Goal: Task Accomplishment & Management: Manage account settings

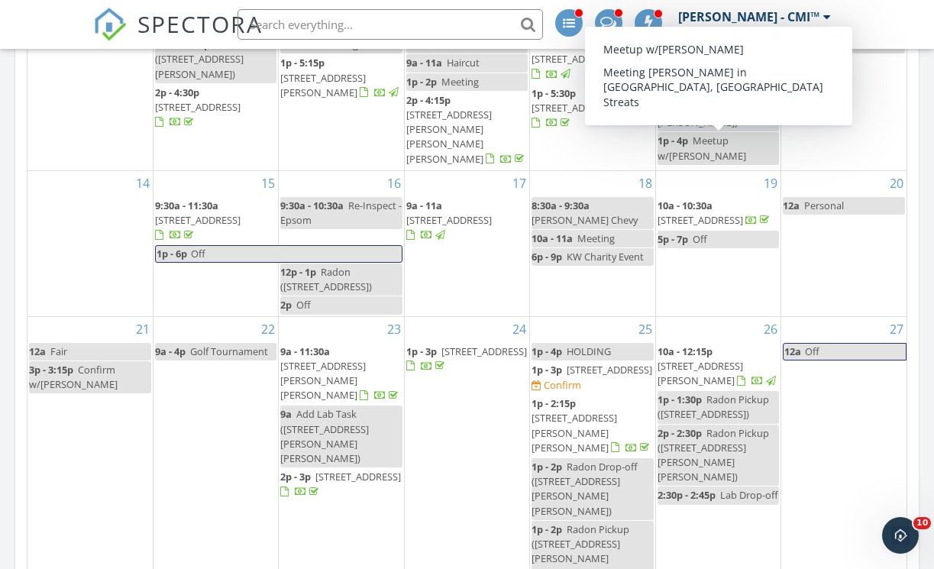
scroll to position [100, 0]
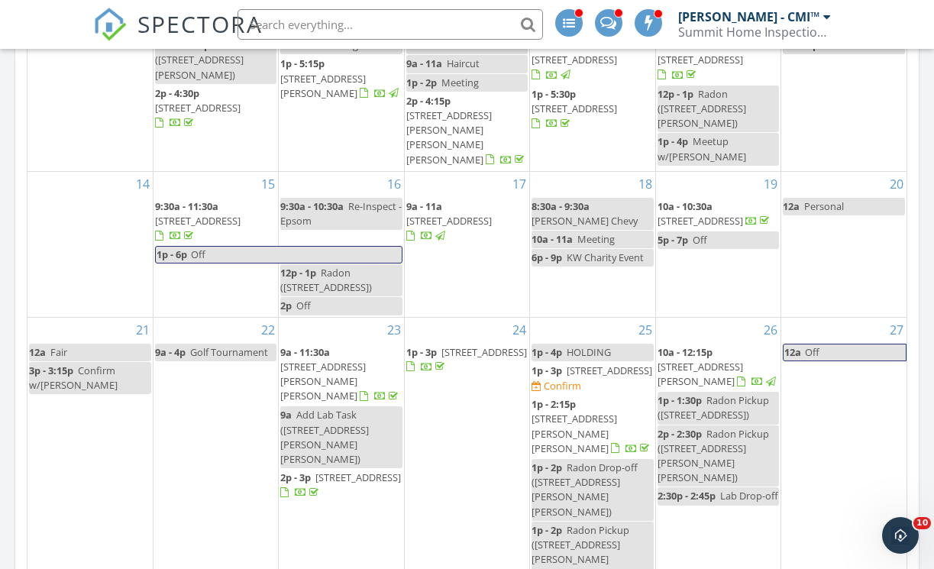
click at [578, 411] on span "27 Stevens Ave D, Meredith 03253" at bounding box center [573, 432] width 85 height 43
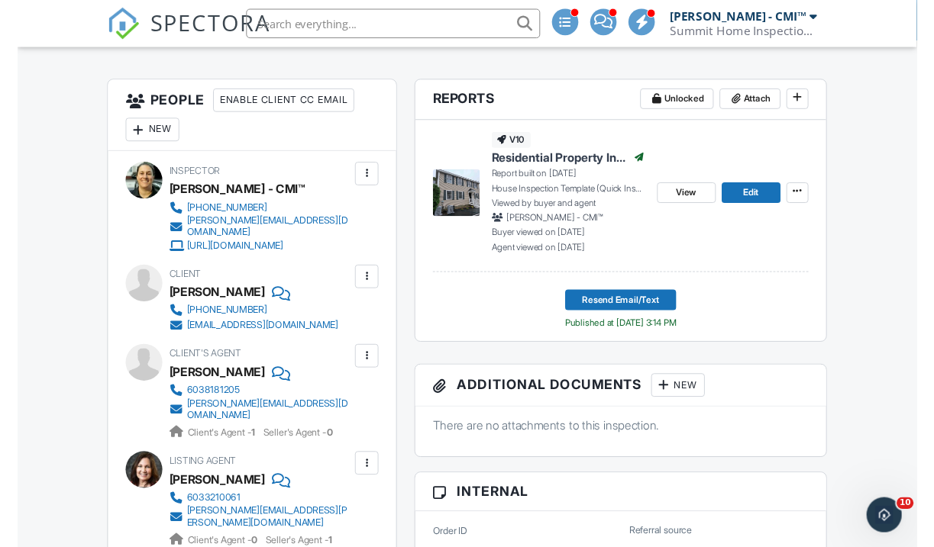
scroll to position [296, 0]
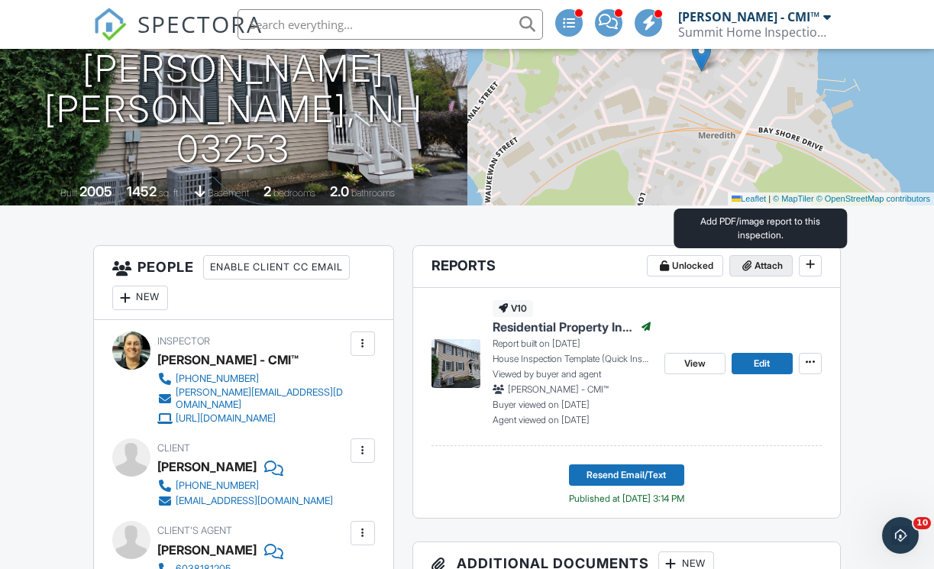
click at [757, 265] on span "Attach" at bounding box center [768, 265] width 28 height 15
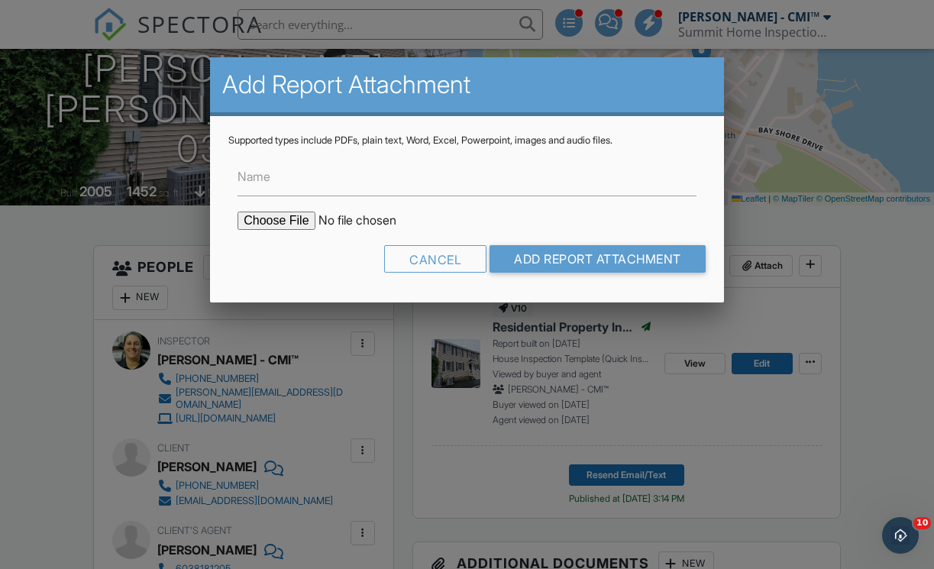
click at [293, 218] on input "file" at bounding box center [367, 220] width 260 height 18
drag, startPoint x: 424, startPoint y: 258, endPoint x: 399, endPoint y: 269, distance: 27.7
click at [424, 258] on div "Cancel" at bounding box center [435, 258] width 102 height 27
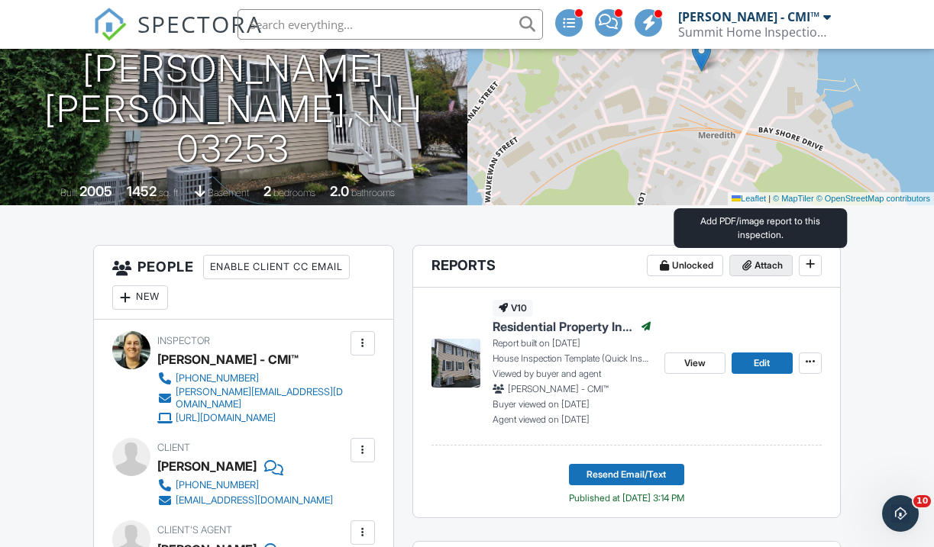
click at [759, 258] on span "Attach" at bounding box center [768, 265] width 28 height 15
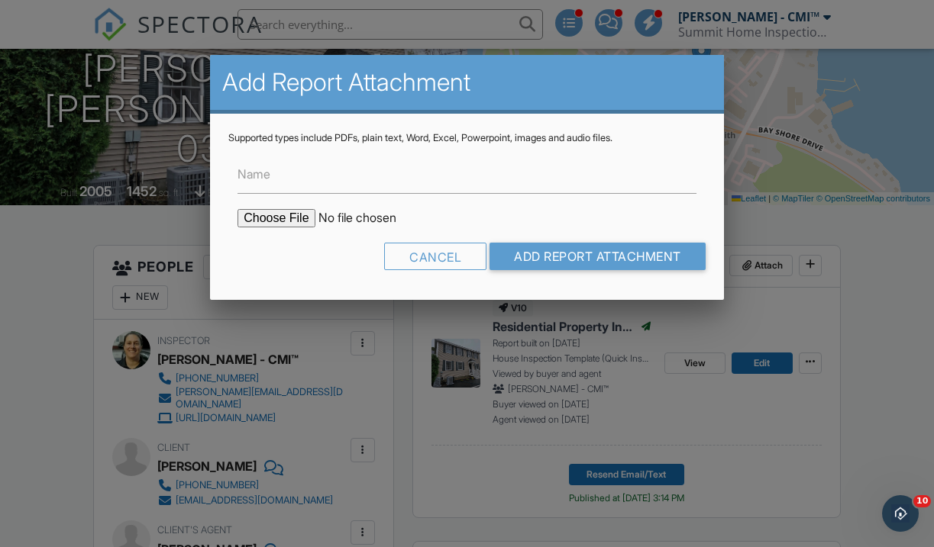
click at [295, 215] on input "file" at bounding box center [367, 218] width 260 height 18
type input "C:\fakepath\27-[PERSON_NAME]-Avenue-D_RadonReport_a10605fe-0b81-45b2-b70f-0d522…"
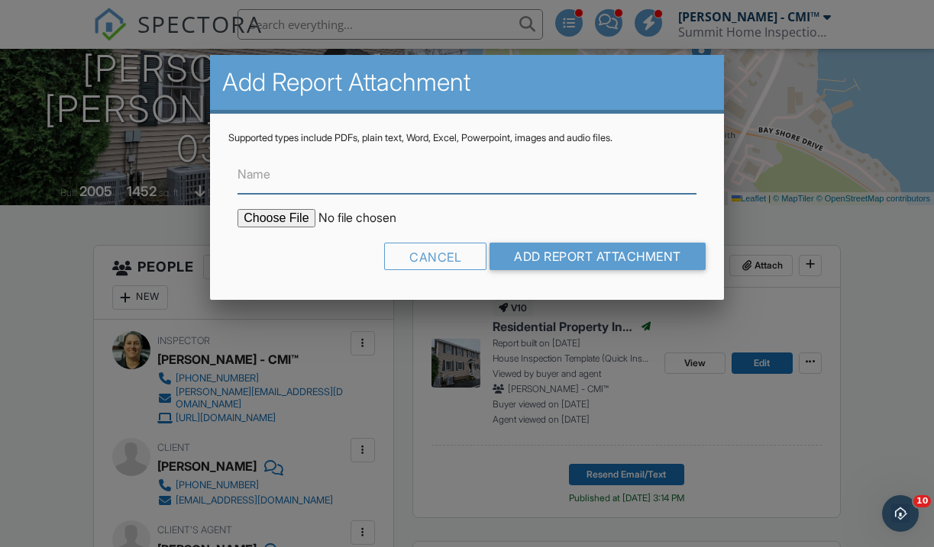
click at [342, 174] on input "Name" at bounding box center [466, 174] width 459 height 37
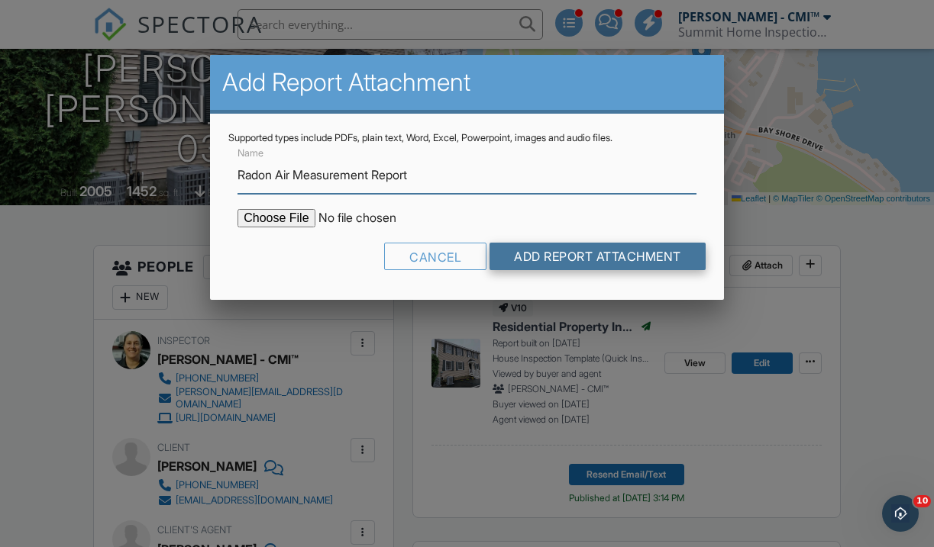
type input "Radon Air Measurement Report"
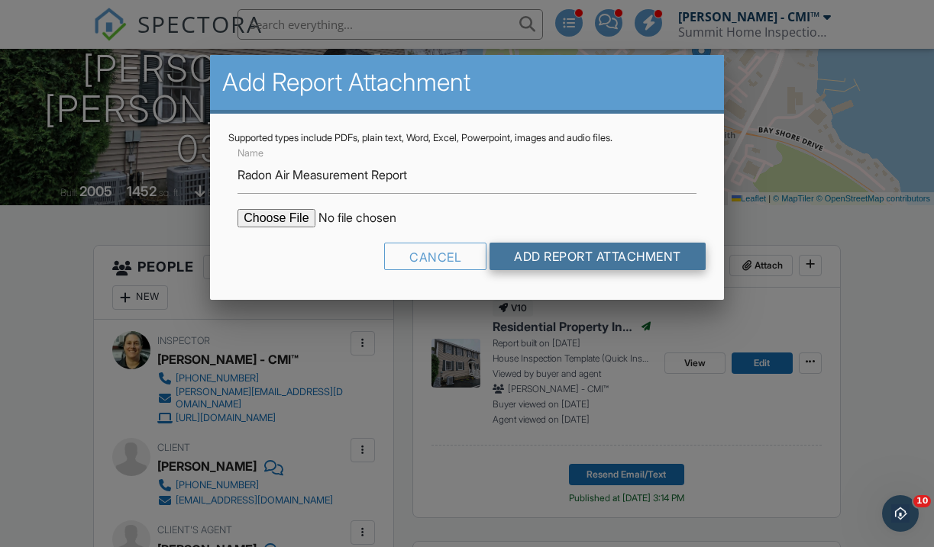
click at [600, 266] on input "Add Report Attachment" at bounding box center [597, 256] width 216 height 27
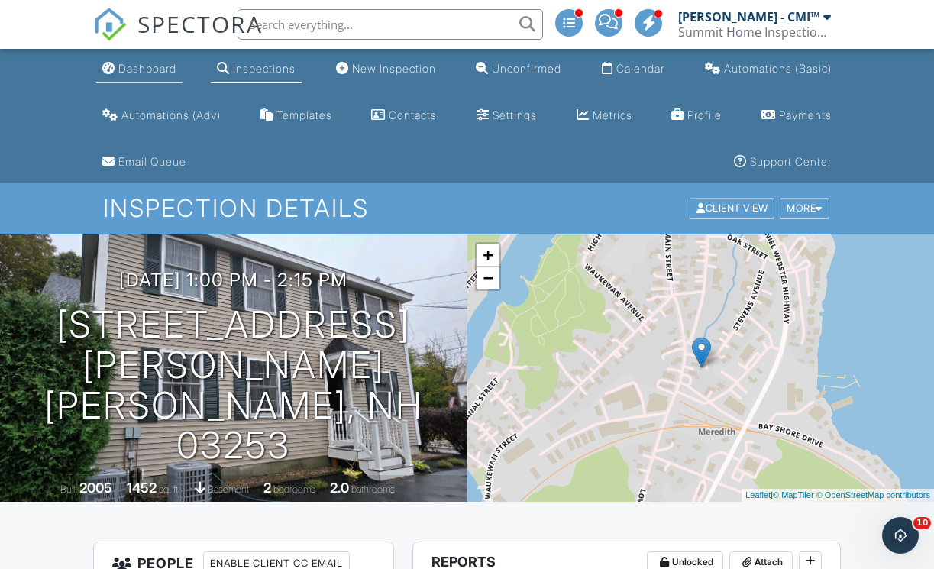
click at [143, 61] on link "Dashboard" at bounding box center [139, 69] width 86 height 28
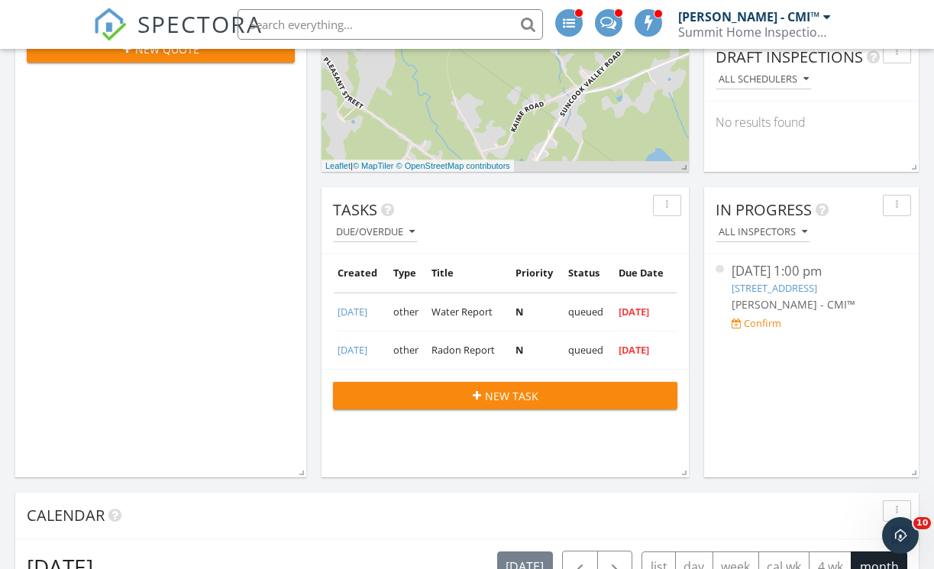
scroll to position [544, 0]
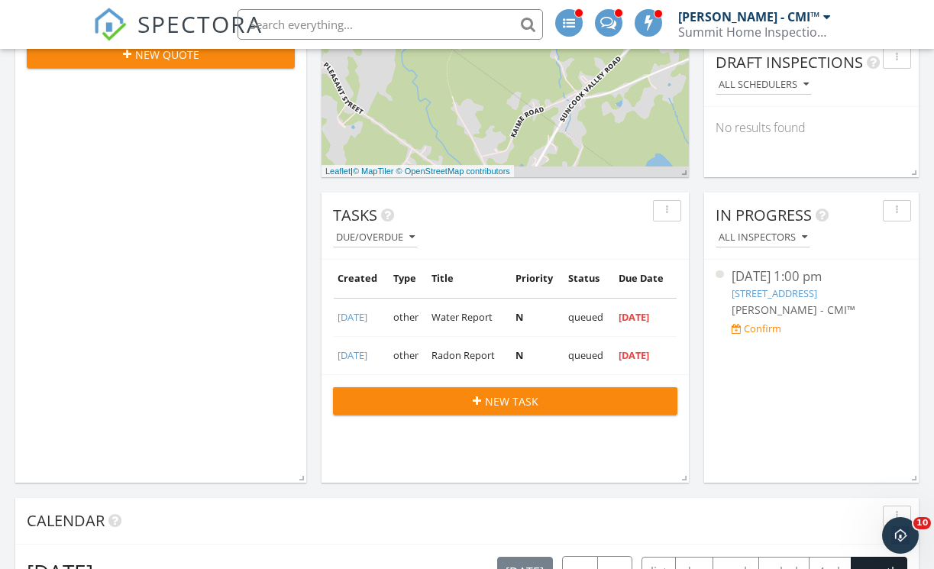
click at [362, 318] on link "09/19/2025" at bounding box center [352, 317] width 30 height 14
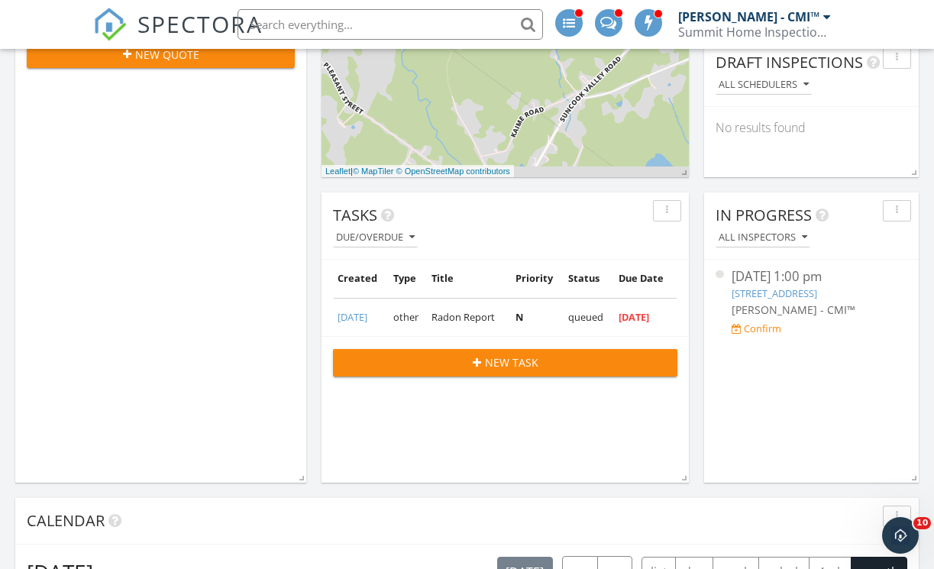
click at [367, 312] on link "09/19/2025" at bounding box center [352, 317] width 30 height 14
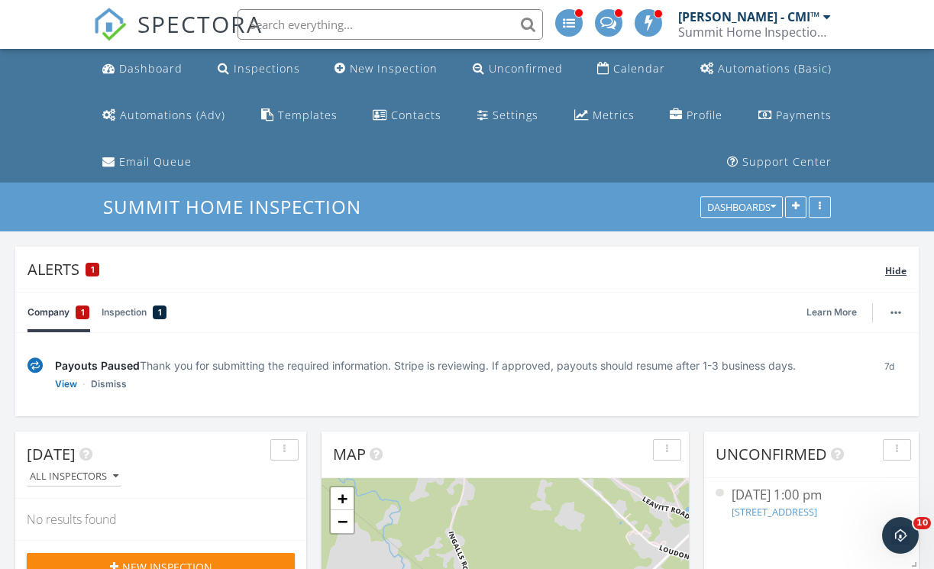
scroll to position [0, 0]
